Goal: Task Accomplishment & Management: Manage account settings

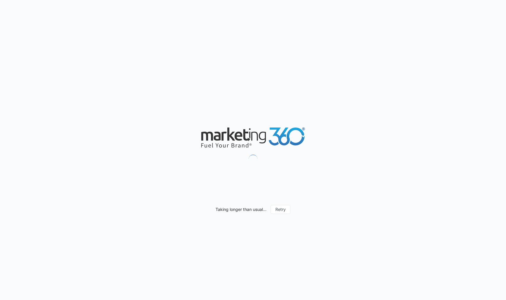
scroll to position [415, 0]
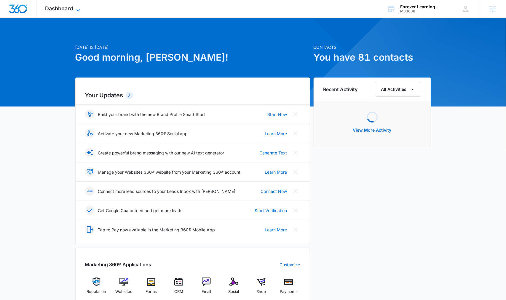
click at [80, 9] on icon at bounding box center [78, 10] width 7 height 7
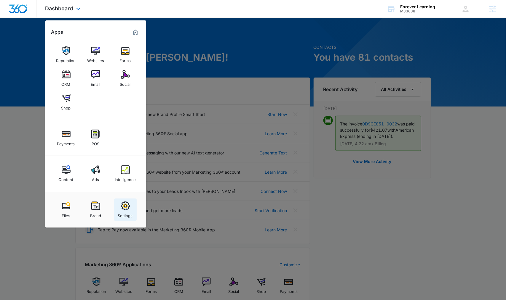
click at [127, 213] on div "Settings" at bounding box center [125, 215] width 15 height 8
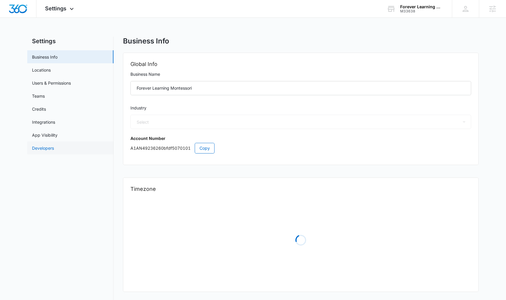
select select "26"
select select "US"
select select "America/[GEOGRAPHIC_DATA]"
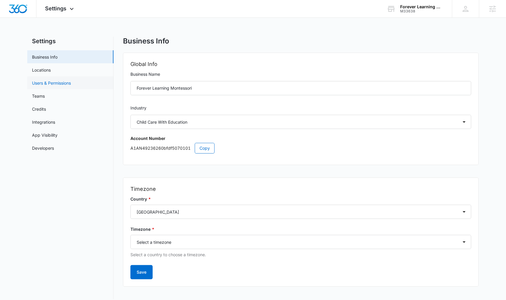
click at [64, 82] on link "Users & Permissions" at bounding box center [51, 83] width 39 height 6
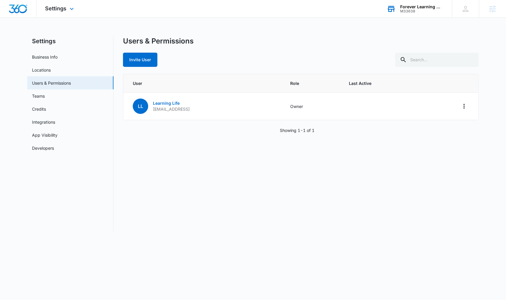
click at [396, 10] on div "Forever Learning Montessori M33638 Your Accounts View All" at bounding box center [415, 8] width 74 height 17
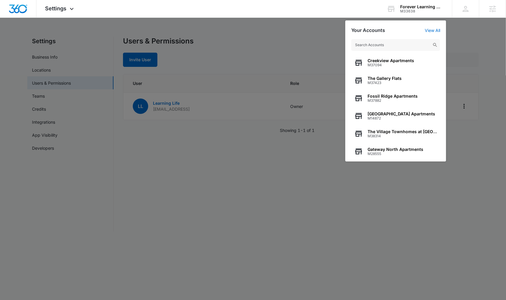
click at [148, 63] on div at bounding box center [253, 150] width 506 height 300
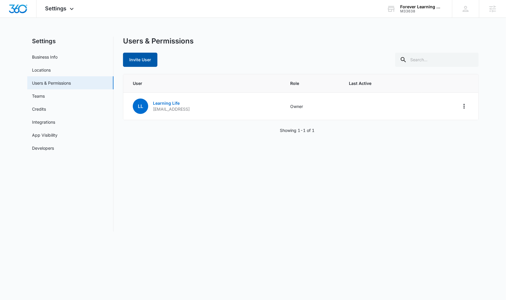
click at [142, 61] on button "Invite User" at bounding box center [140, 60] width 34 height 14
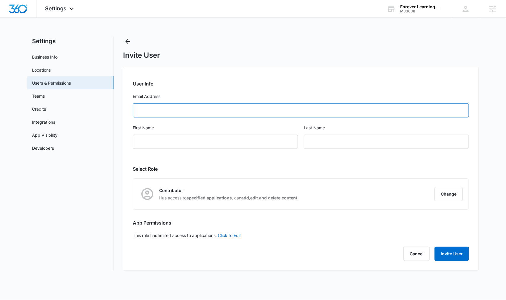
click at [196, 106] on input "Email Address" at bounding box center [301, 110] width 336 height 14
paste input "Montessori"
click at [204, 110] on input "franchise_info@foreverlearning Montessori" at bounding box center [301, 110] width 336 height 14
click at [235, 114] on input "franchise_info@foreverlearningmontessori" at bounding box center [301, 110] width 336 height 14
type input "[EMAIL_ADDRESS][DOMAIN_NAME]"
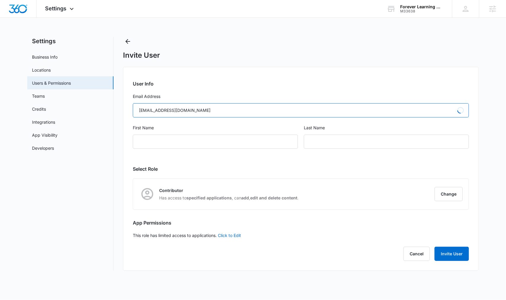
type input "[PERSON_NAME]"
type input "[EMAIL_ADDRESS][DOMAIN_NAME]"
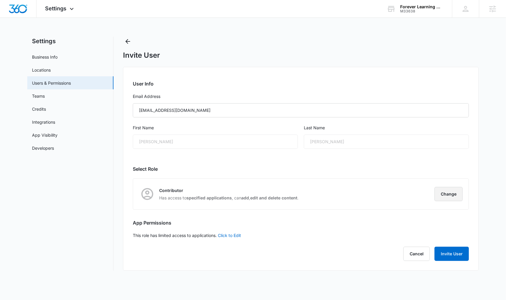
click at [450, 196] on button "Change" at bounding box center [448, 194] width 28 height 14
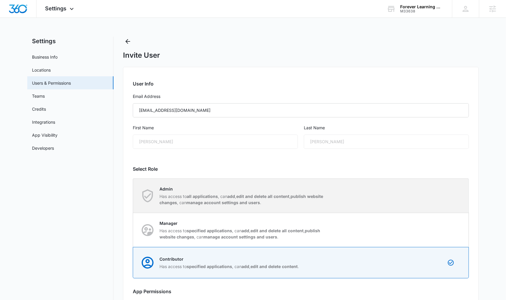
click at [355, 197] on div "Admin Has access to all applications , can add , edit and delete all content , …" at bounding box center [300, 196] width 335 height 34
click at [133, 196] on input "Admin Has access to all applications , can add , edit and delete all content , …" at bounding box center [133, 196] width 0 height 0
radio input "true"
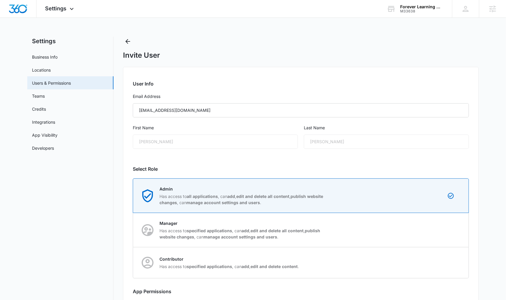
click at [431, 164] on div "User Info Email Address [EMAIL_ADDRESS][DOMAIN_NAME] First Name [PERSON_NAME] L…" at bounding box center [300, 203] width 355 height 273
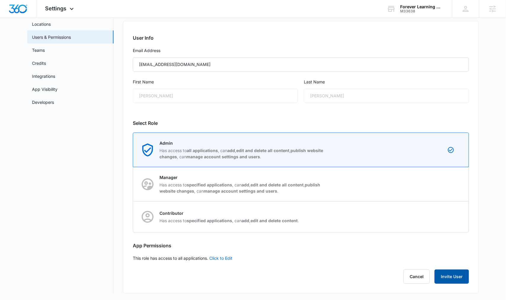
click at [457, 275] on button "Invite User" at bounding box center [451, 277] width 34 height 14
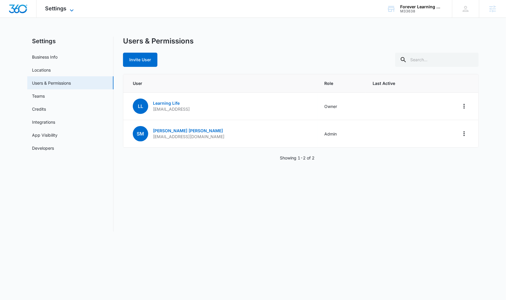
click at [68, 7] on icon at bounding box center [71, 10] width 7 height 7
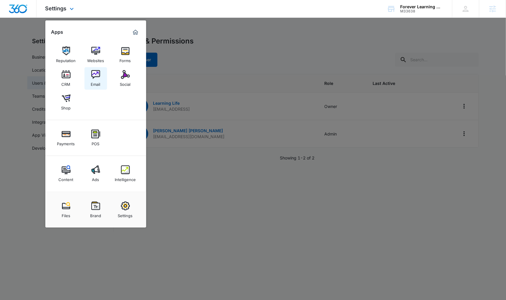
click at [100, 83] on div "Email" at bounding box center [95, 83] width 9 height 8
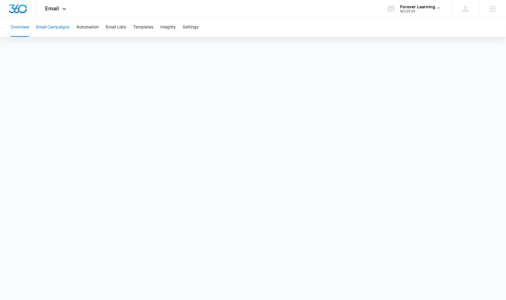
click at [46, 26] on button "Email Campaigns" at bounding box center [52, 27] width 33 height 19
click at [143, 29] on button "Templates" at bounding box center [143, 27] width 20 height 19
click at [401, 11] on div "M33638" at bounding box center [421, 11] width 43 height 4
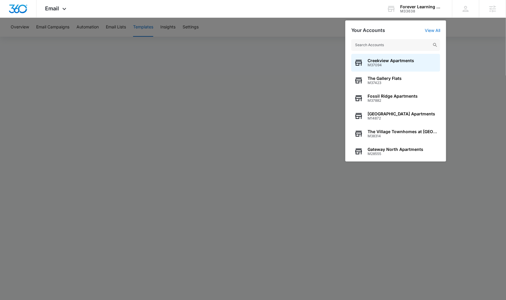
click at [155, 93] on div at bounding box center [253, 150] width 506 height 300
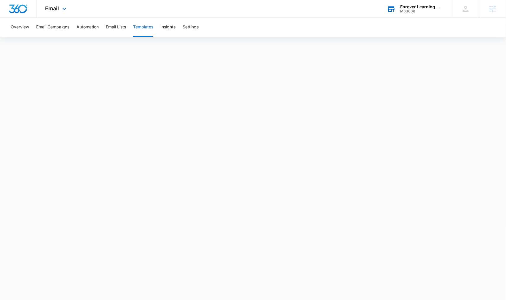
click at [411, 13] on div "Forever Learning Montessori M33638 Your Accounts View All" at bounding box center [415, 8] width 74 height 17
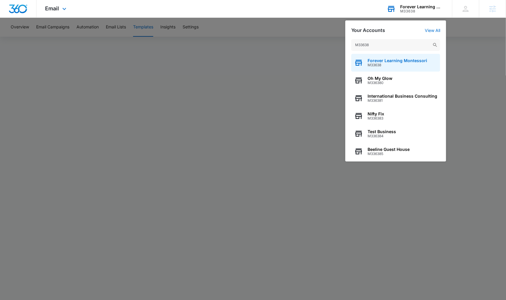
type input "M33638"
click at [394, 61] on span "Forever Learning Montessori" at bounding box center [397, 60] width 60 height 5
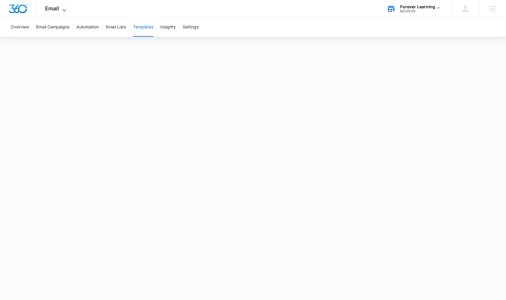
click at [57, 7] on span "Email" at bounding box center [52, 8] width 14 height 6
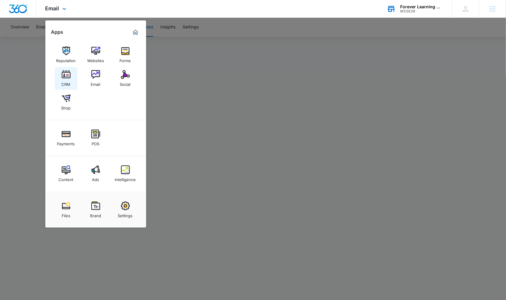
click at [64, 73] on img at bounding box center [66, 74] width 9 height 9
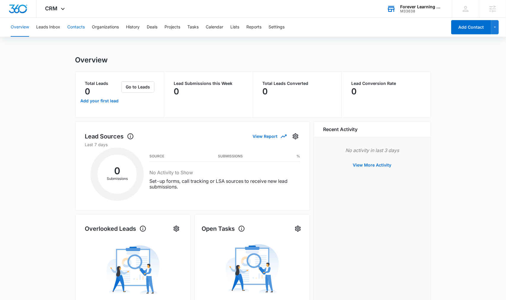
click at [80, 29] on button "Contacts" at bounding box center [75, 27] width 17 height 19
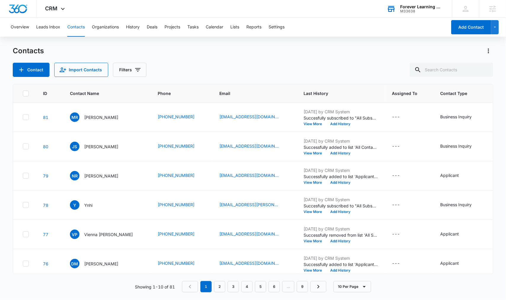
click at [404, 13] on div "M33638" at bounding box center [421, 11] width 43 height 4
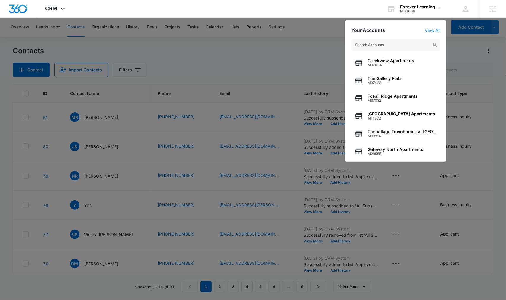
click at [219, 112] on div at bounding box center [253, 150] width 506 height 300
